Goal: Use online tool/utility: Utilize a website feature to perform a specific function

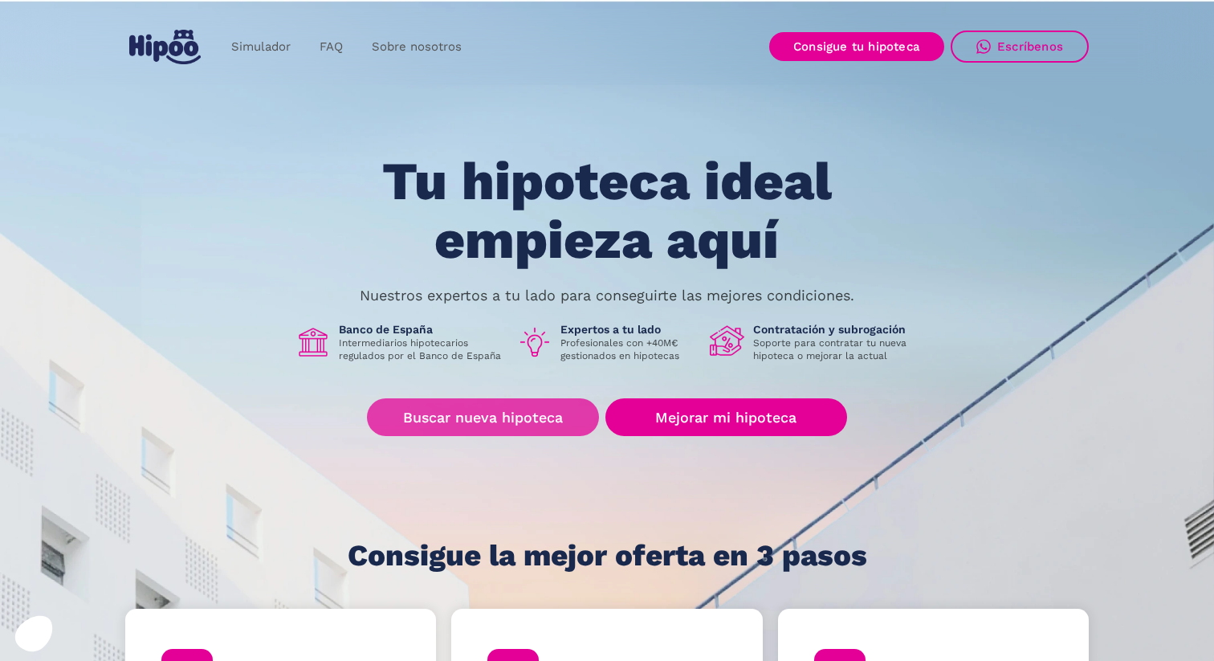
click at [555, 421] on link "Buscar nueva hipoteca" at bounding box center [483, 417] width 232 height 38
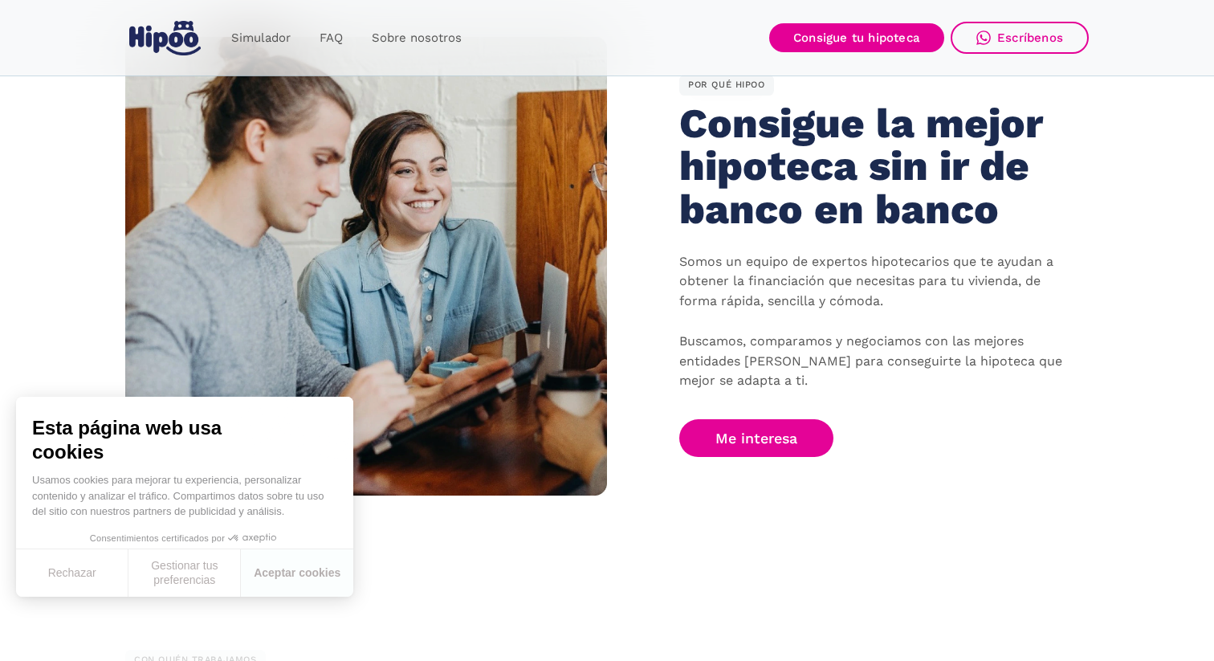
scroll to position [1000, 0]
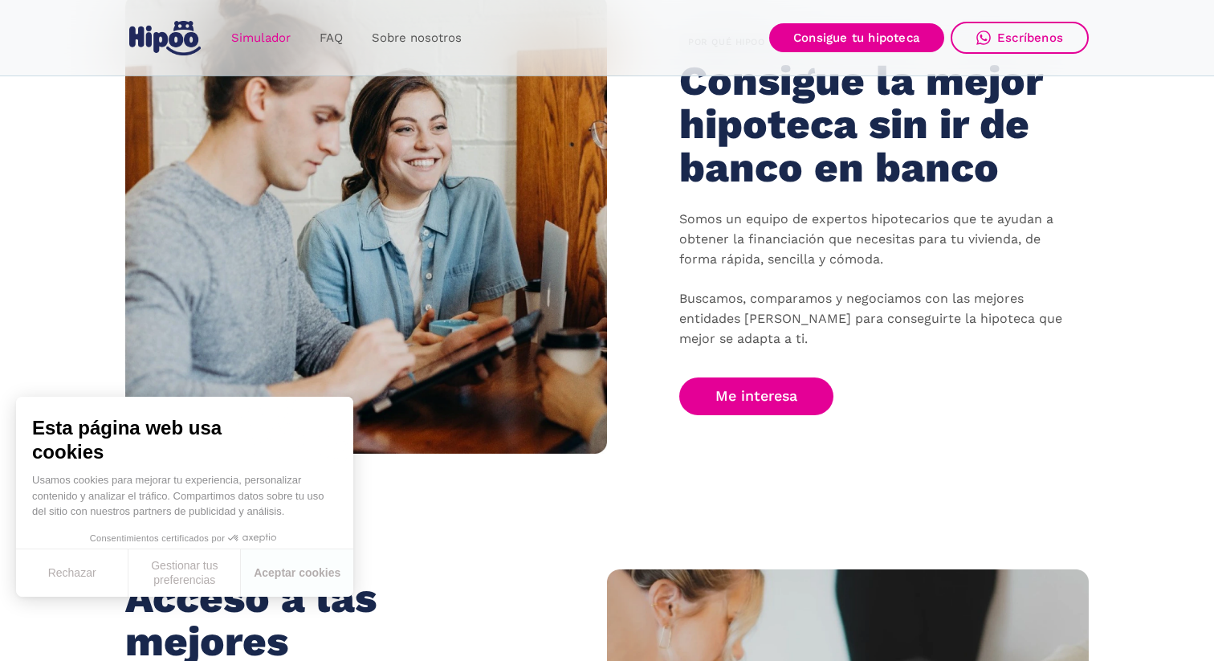
click at [256, 42] on link "Simulador" at bounding box center [261, 37] width 88 height 31
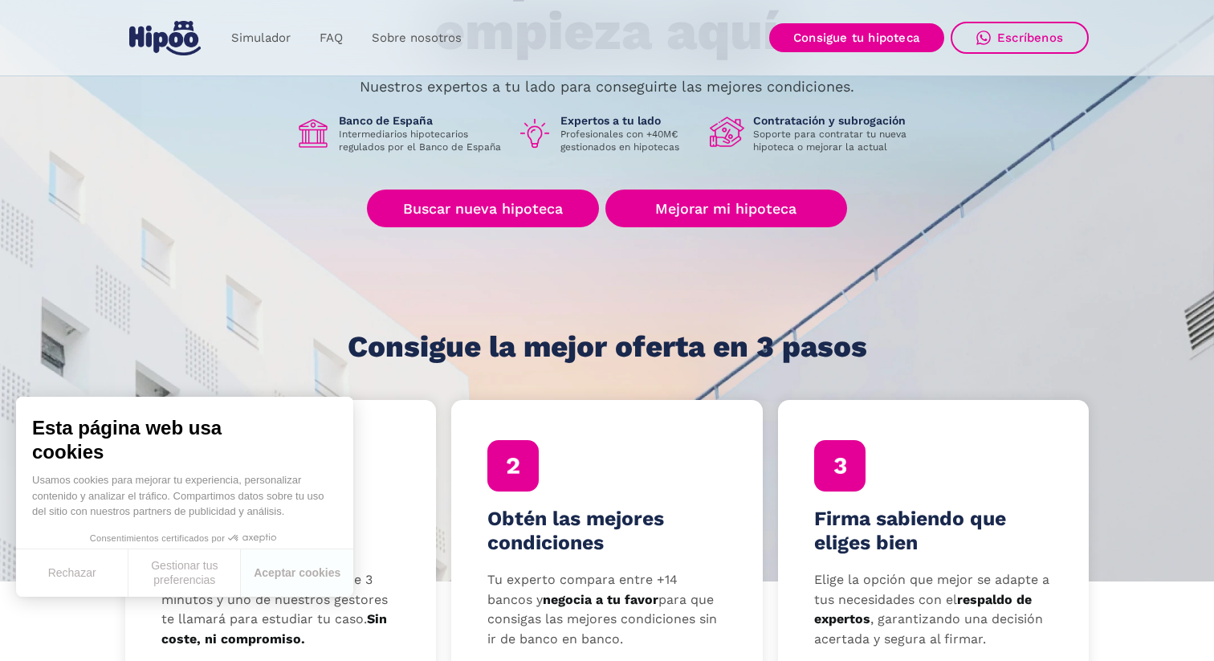
scroll to position [0, 0]
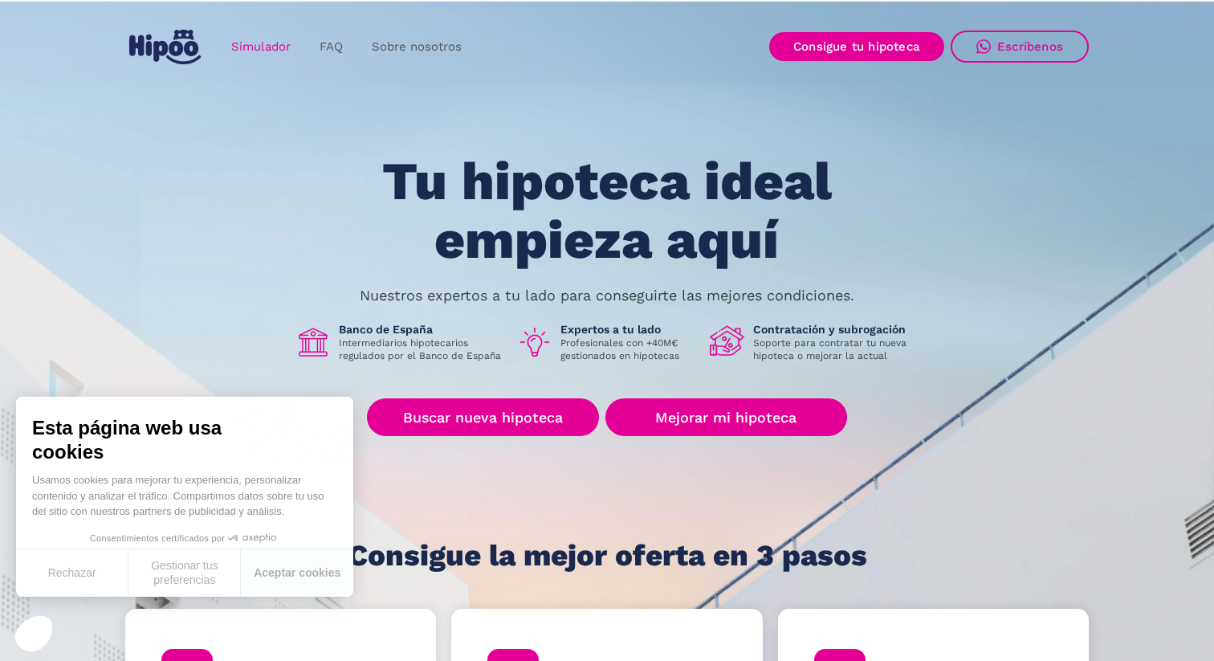
click at [277, 42] on link "Simulador" at bounding box center [261, 46] width 88 height 31
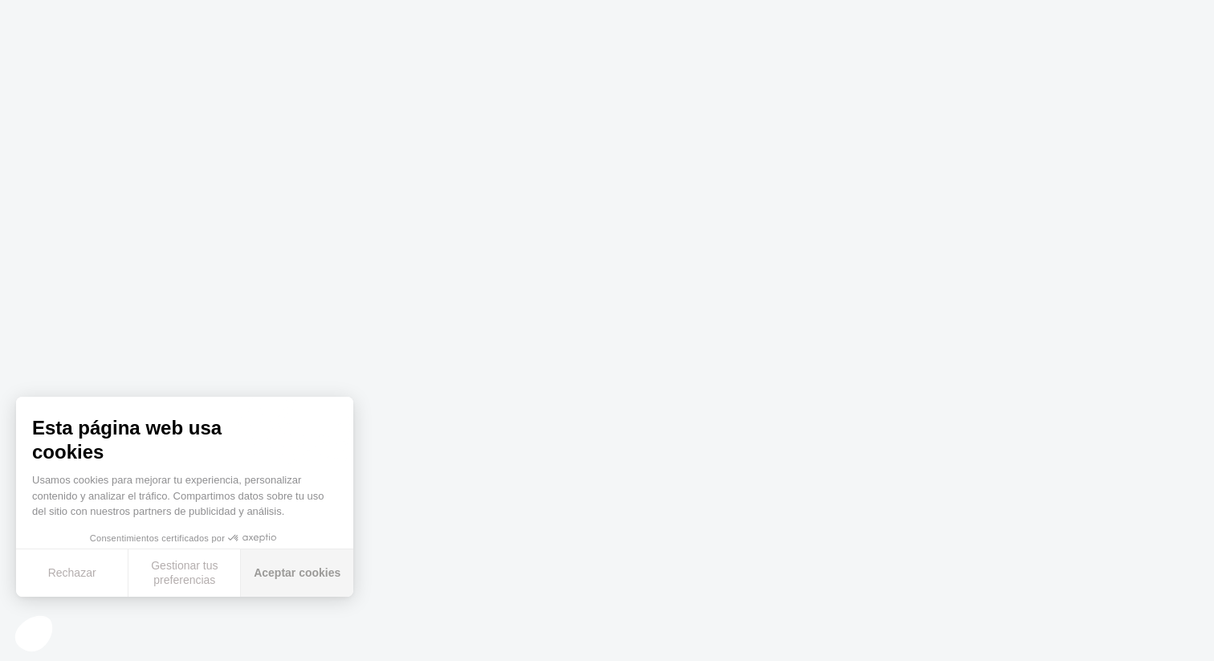
click at [287, 595] on button "Aceptar cookies" at bounding box center [297, 572] width 112 height 47
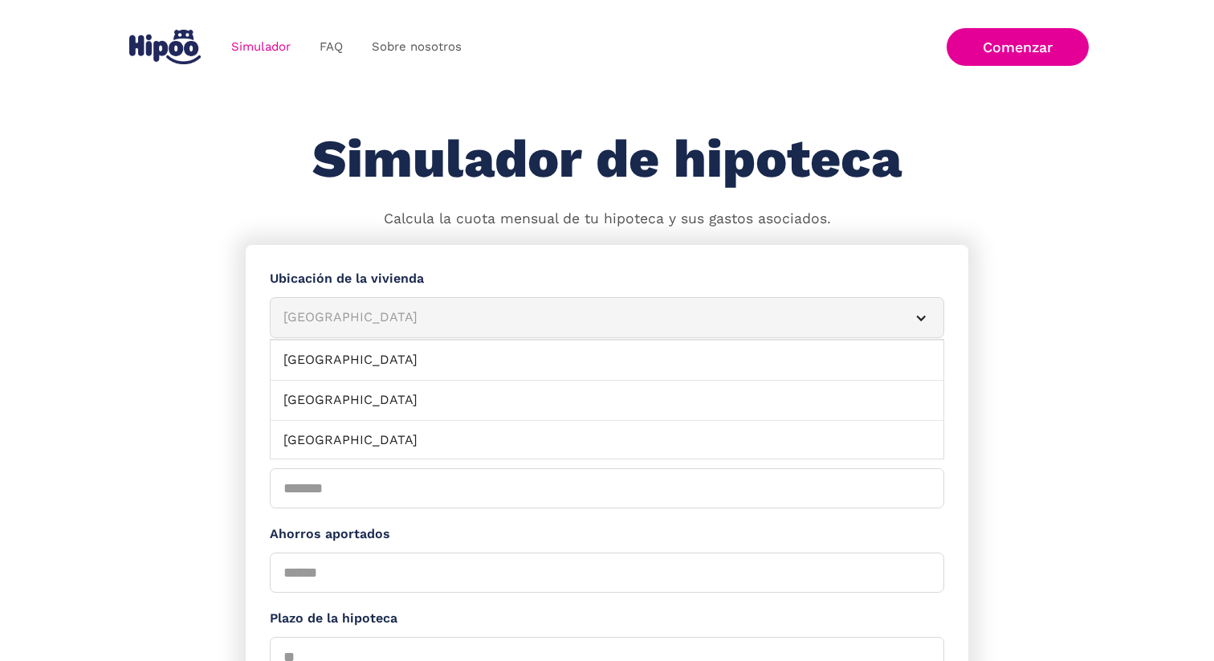
scroll to position [226, 0]
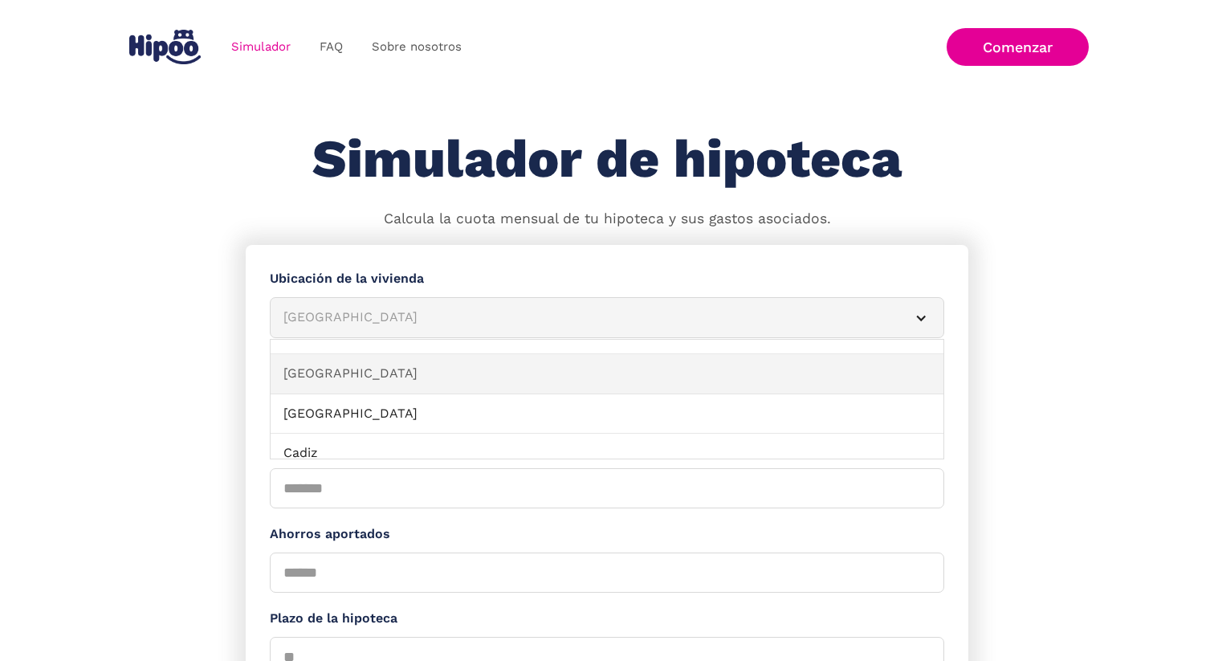
click at [454, 376] on link "[GEOGRAPHIC_DATA]" at bounding box center [606, 374] width 673 height 40
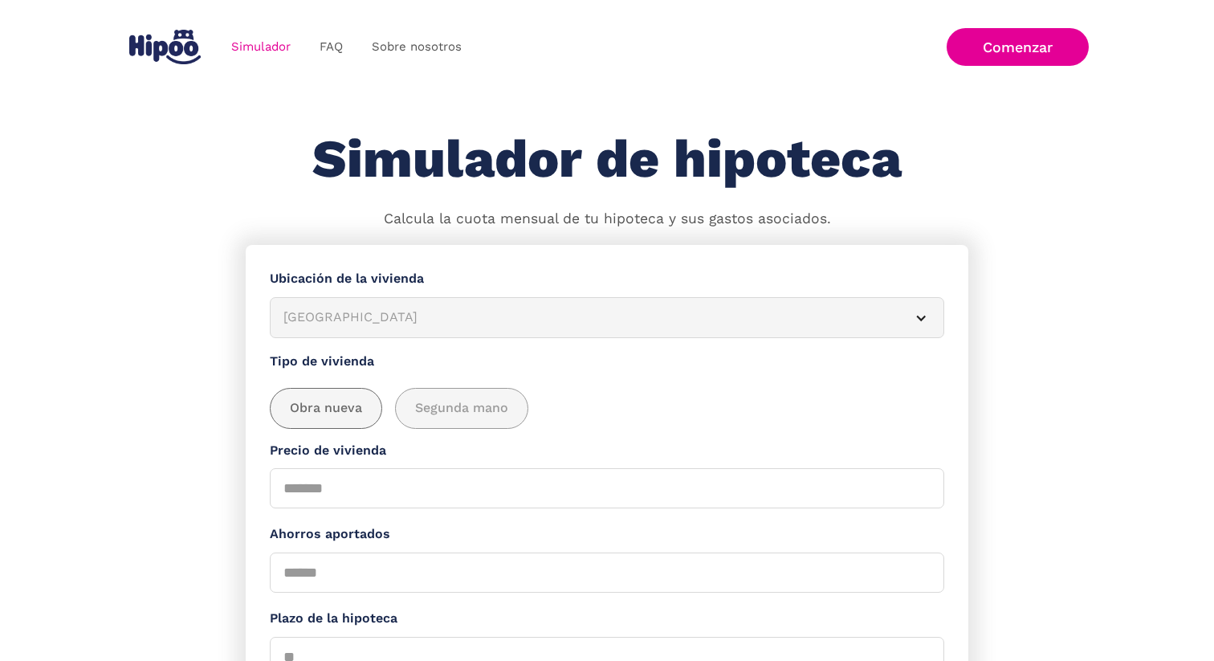
click at [348, 413] on span "Obra nueva" at bounding box center [326, 408] width 72 height 20
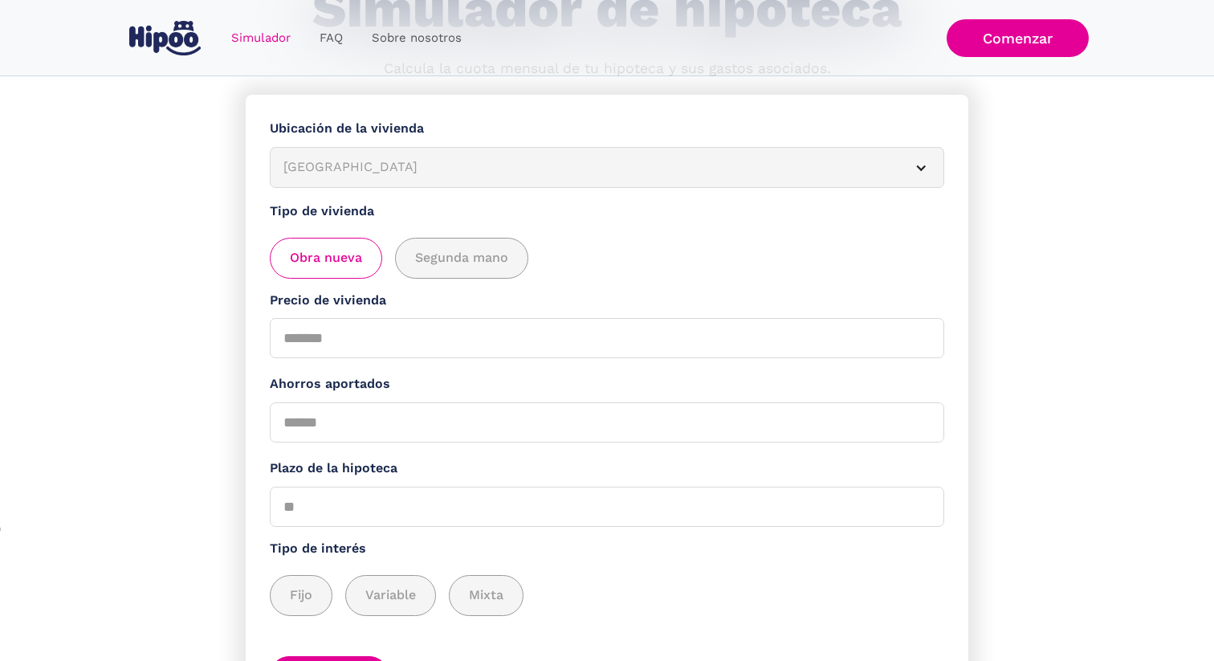
scroll to position [155, 0]
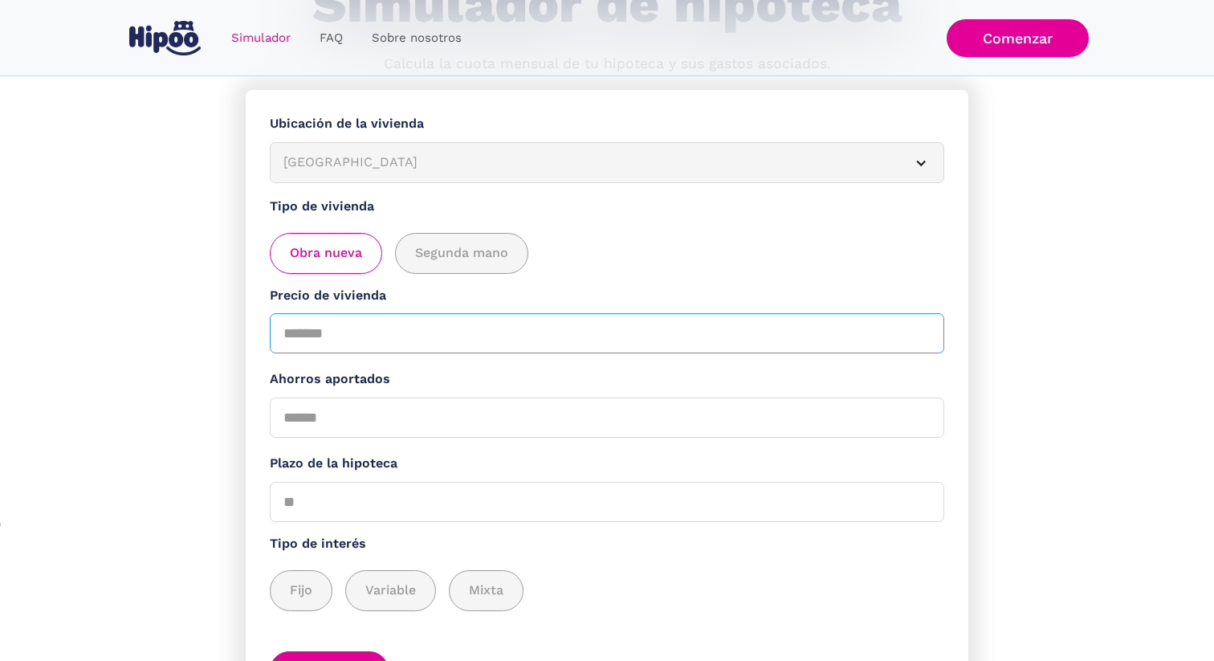
click at [708, 327] on input "Precio de vivienda" at bounding box center [607, 333] width 674 height 40
type input "******"
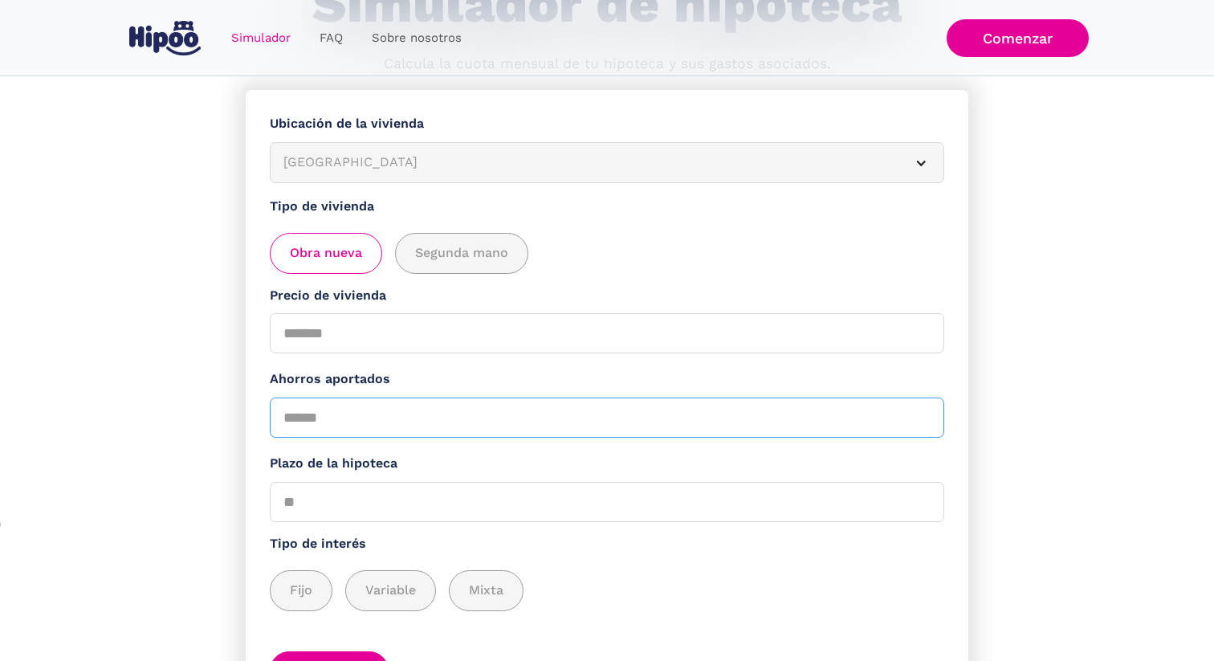
click at [510, 429] on input "Ahorros aportados" at bounding box center [607, 417] width 674 height 40
type input "*****"
click at [514, 510] on input "Plazo de la hipoteca" at bounding box center [607, 502] width 674 height 40
type input "**"
click at [316, 590] on div "add_description_here" at bounding box center [300, 590] width 61 height 39
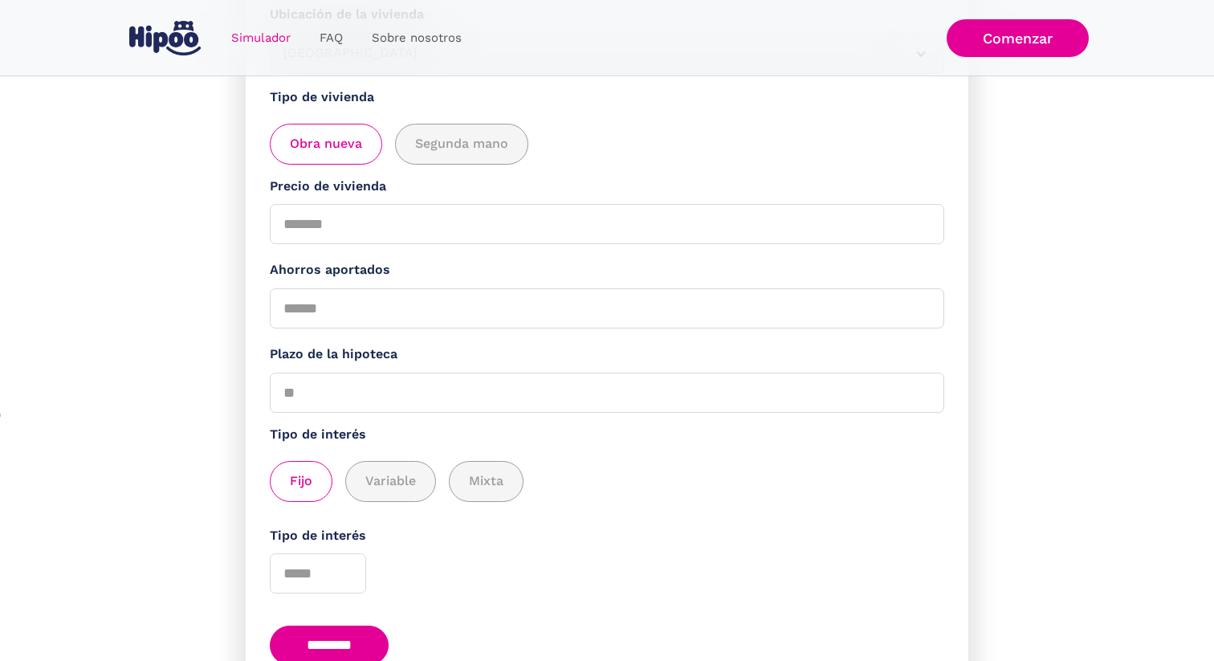
scroll to position [278, 0]
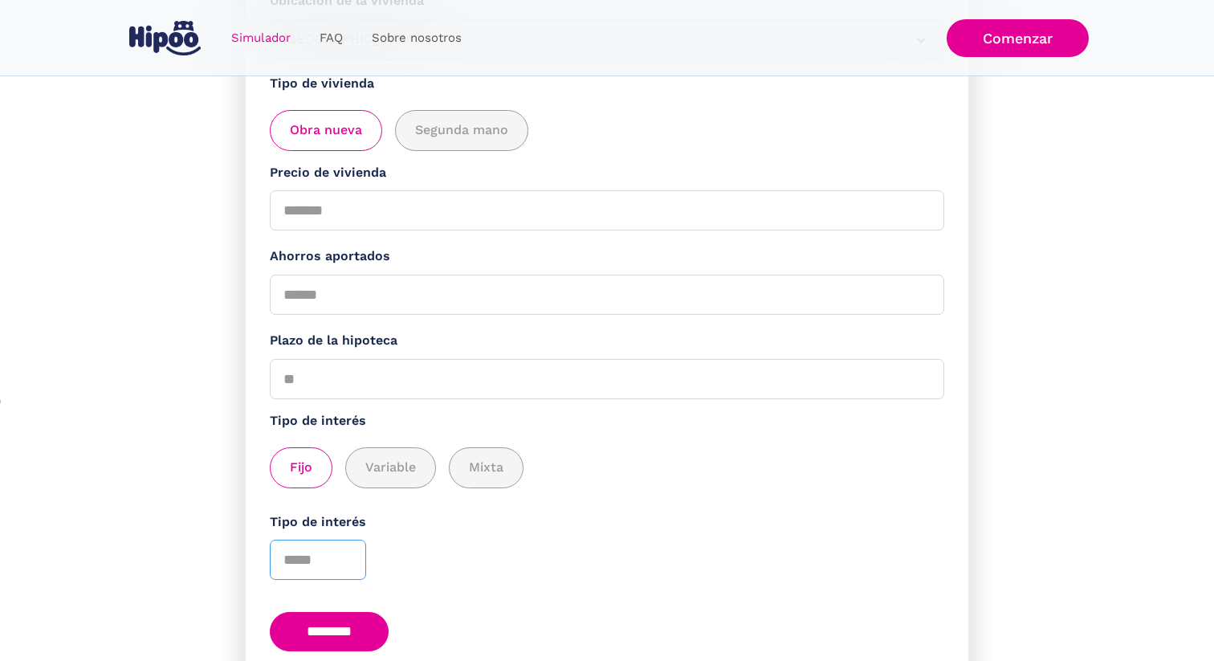
click at [315, 559] on input "Tipo de interés" at bounding box center [318, 559] width 96 height 40
type input "*"
click at [336, 643] on input "********" at bounding box center [329, 631] width 119 height 39
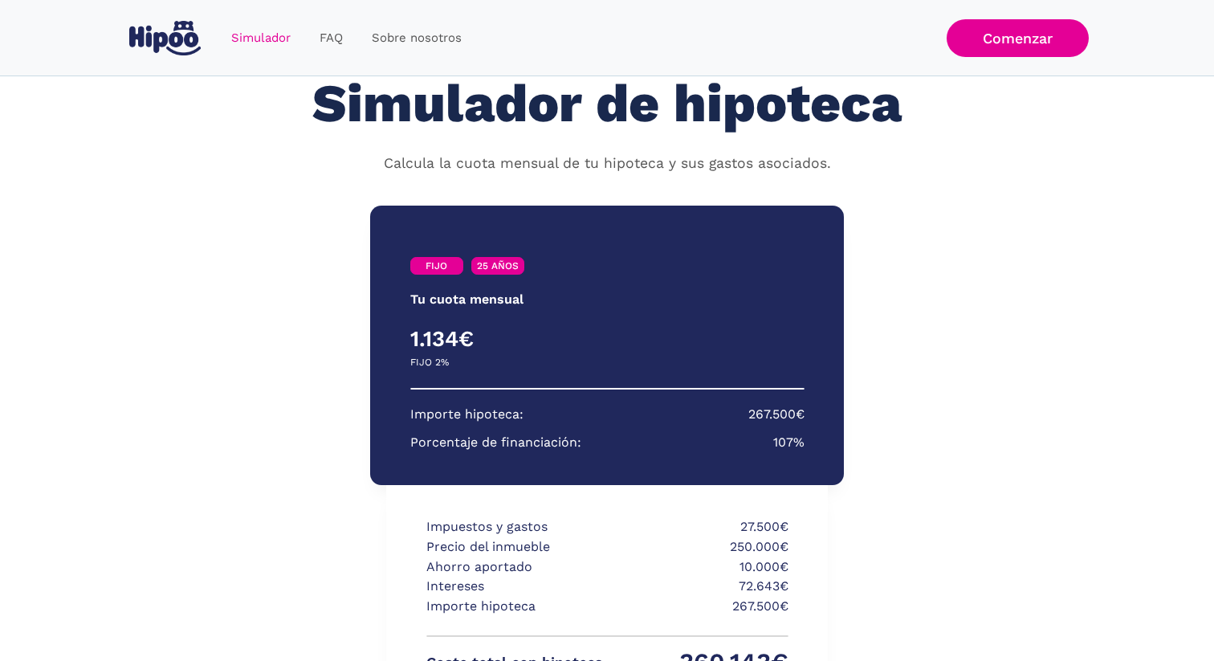
scroll to position [51, 0]
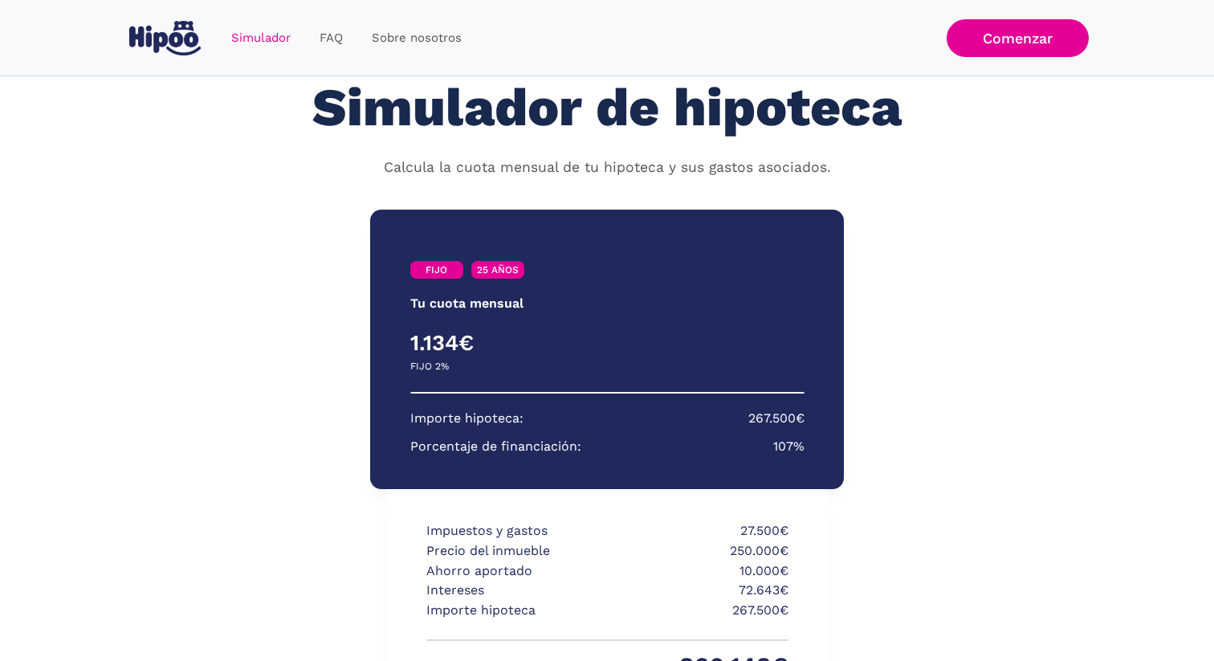
scroll to position [278, 0]
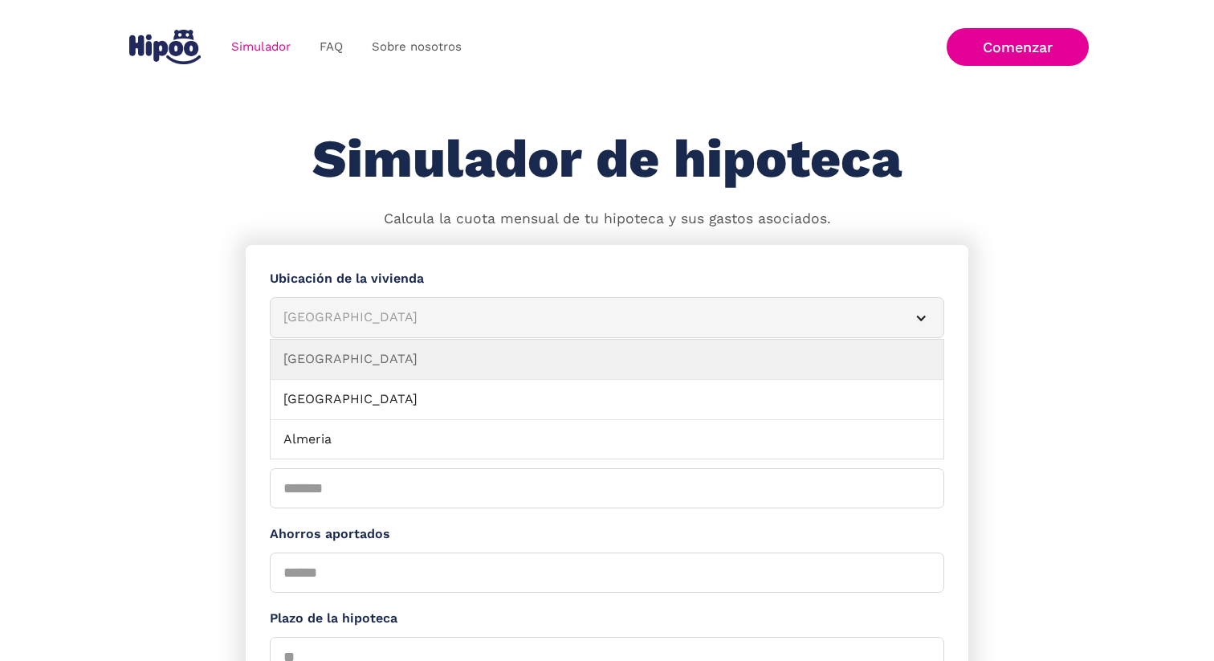
click at [420, 317] on div "[GEOGRAPHIC_DATA]" at bounding box center [587, 317] width 608 height 20
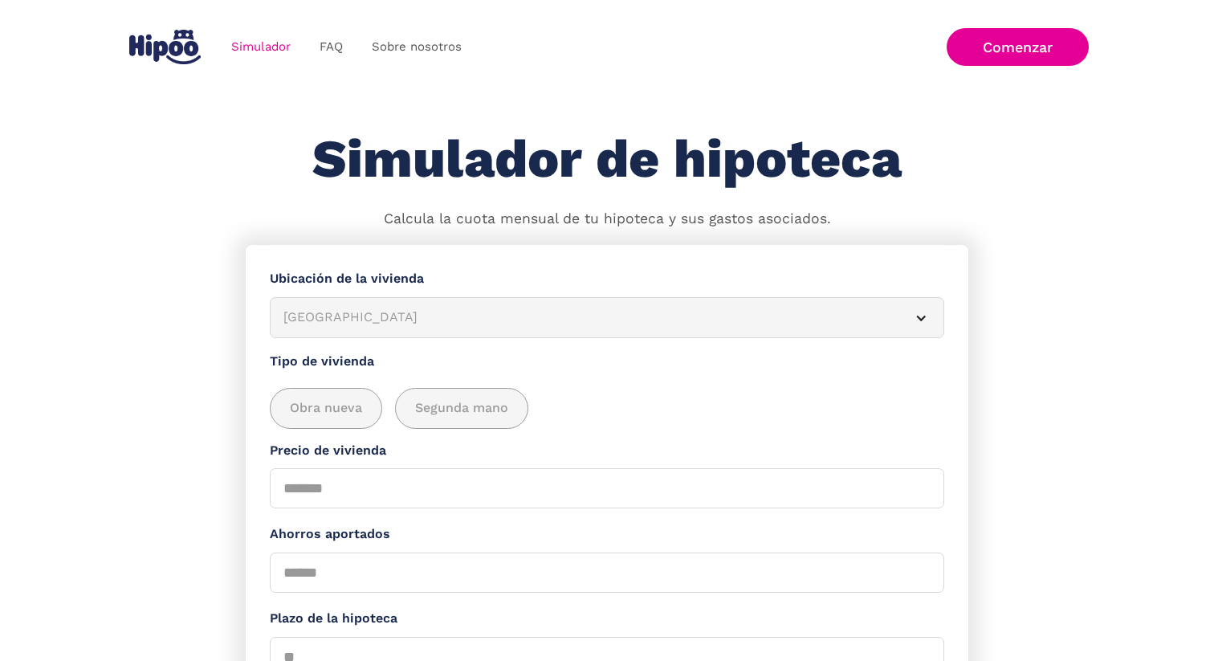
click at [413, 327] on div "[GEOGRAPHIC_DATA]" at bounding box center [587, 317] width 608 height 20
